Goal: Information Seeking & Learning: Learn about a topic

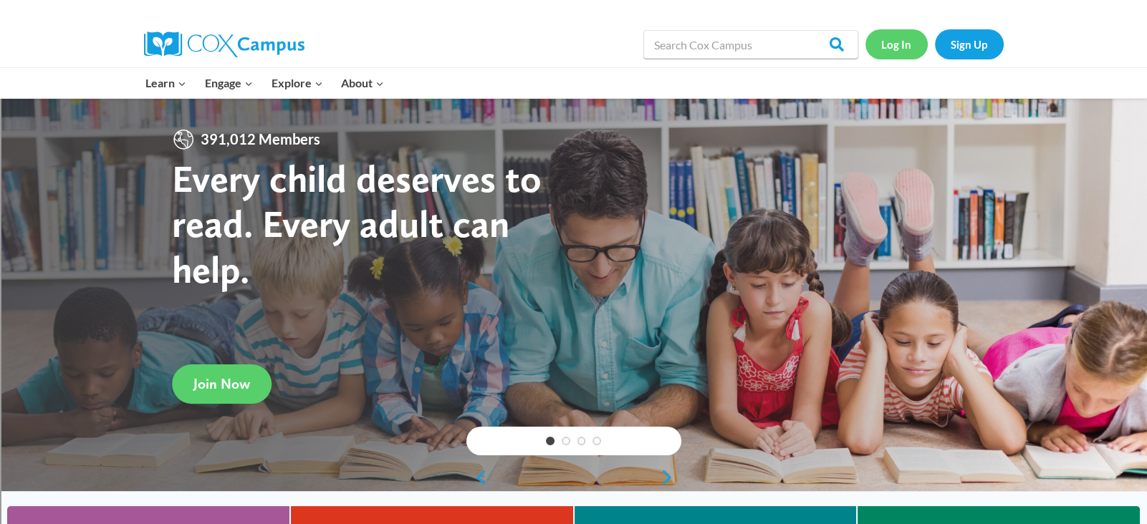
click at [903, 46] on link "Log In" at bounding box center [896, 43] width 62 height 29
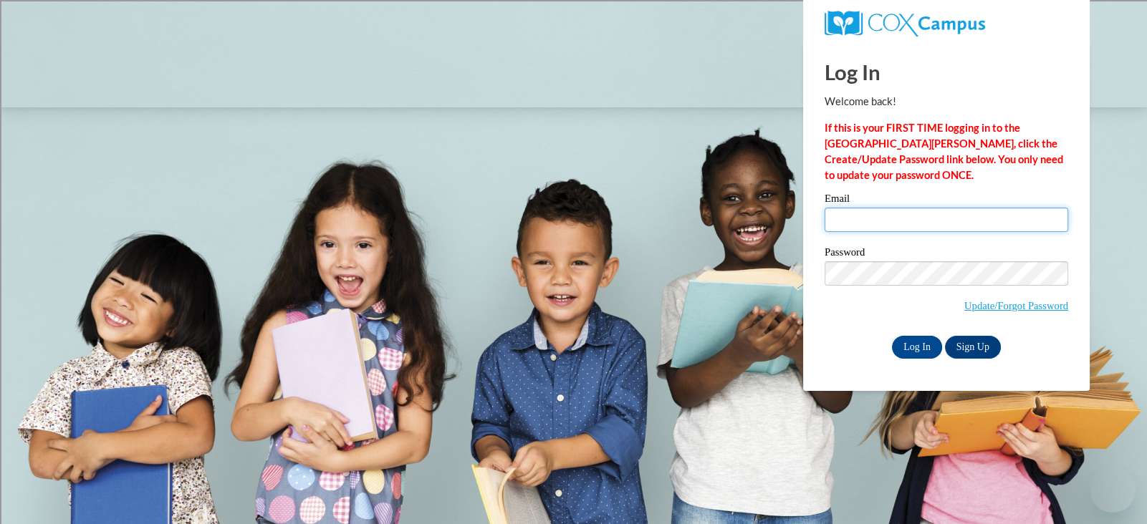
click at [877, 220] on input "Email" at bounding box center [946, 220] width 244 height 24
type input "elafond@marinette.k12.wi.us"
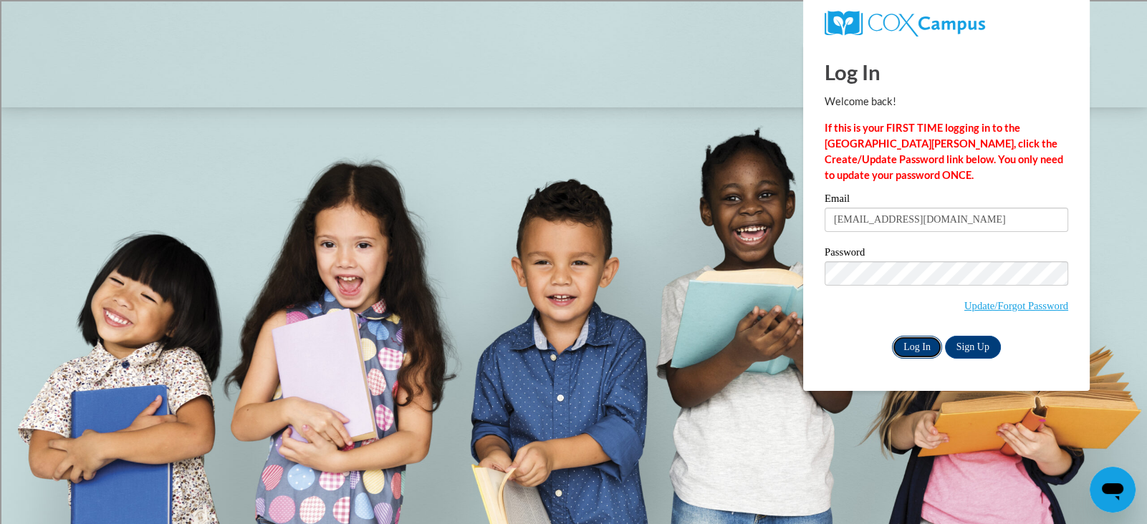
click at [920, 344] on input "Log In" at bounding box center [917, 347] width 50 height 23
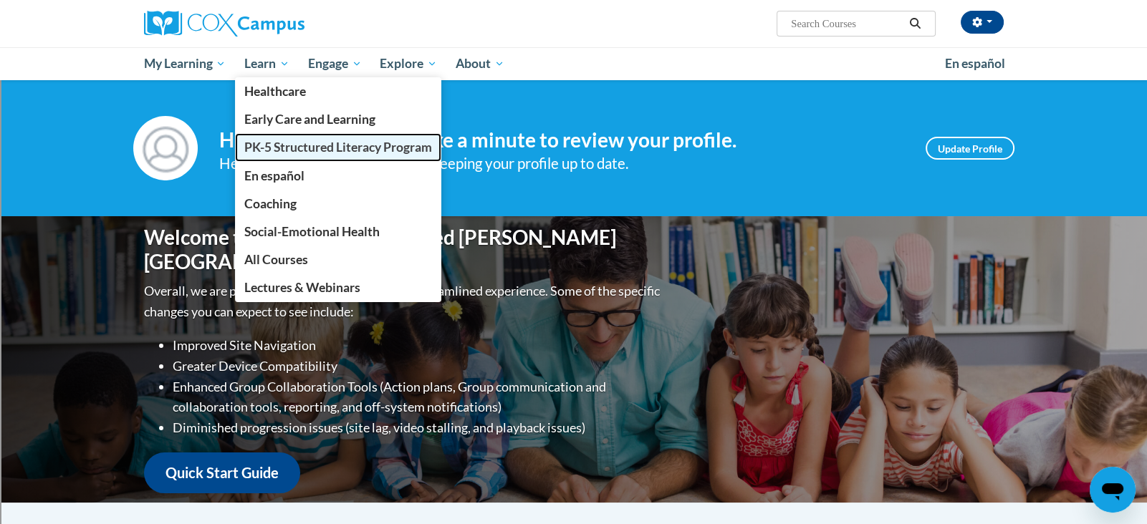
click at [271, 146] on span "PK-5 Structured Literacy Program" at bounding box center [338, 147] width 188 height 15
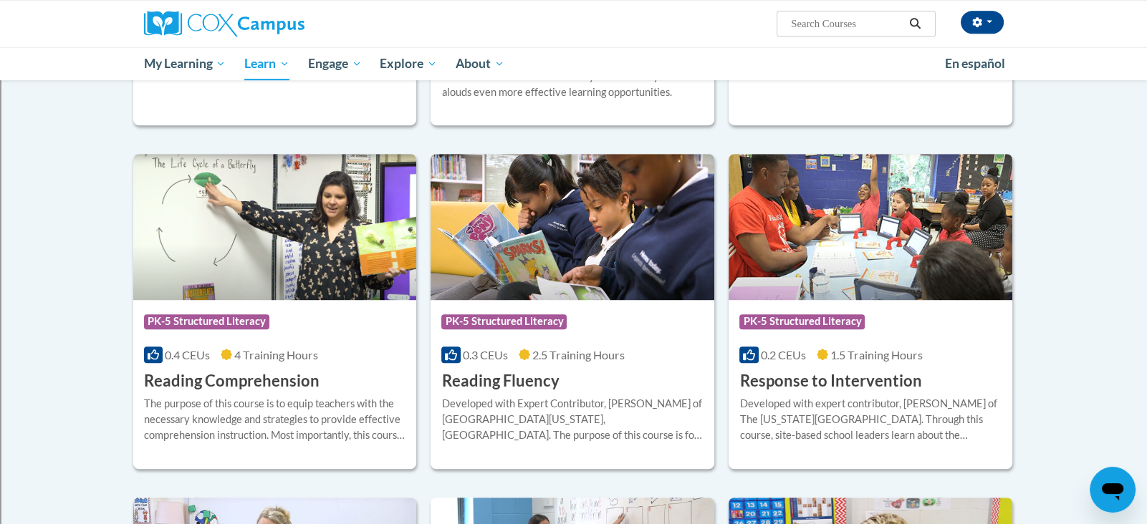
scroll to position [1329, 0]
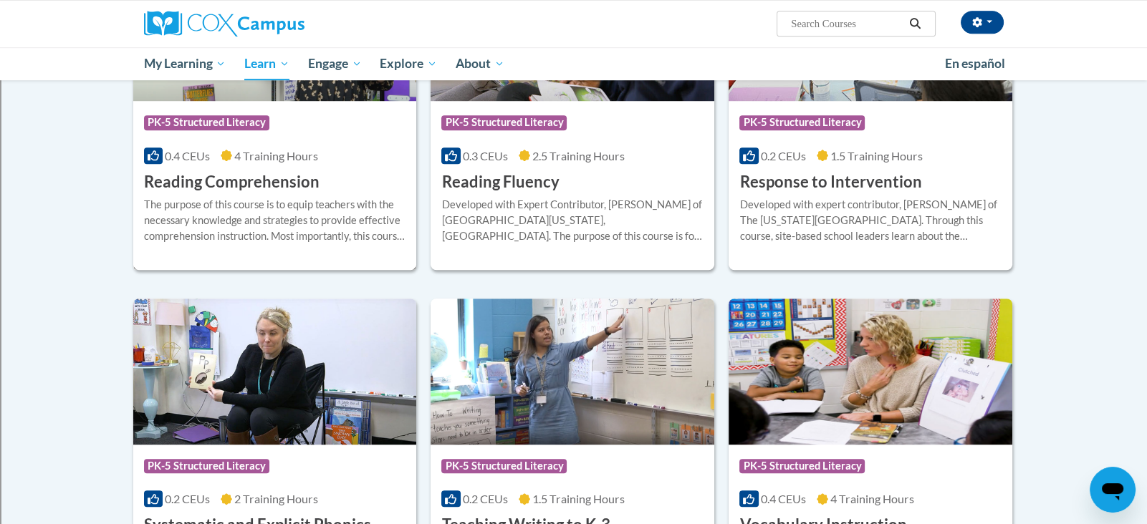
click at [294, 158] on span "4 Training Hours" at bounding box center [276, 156] width 84 height 14
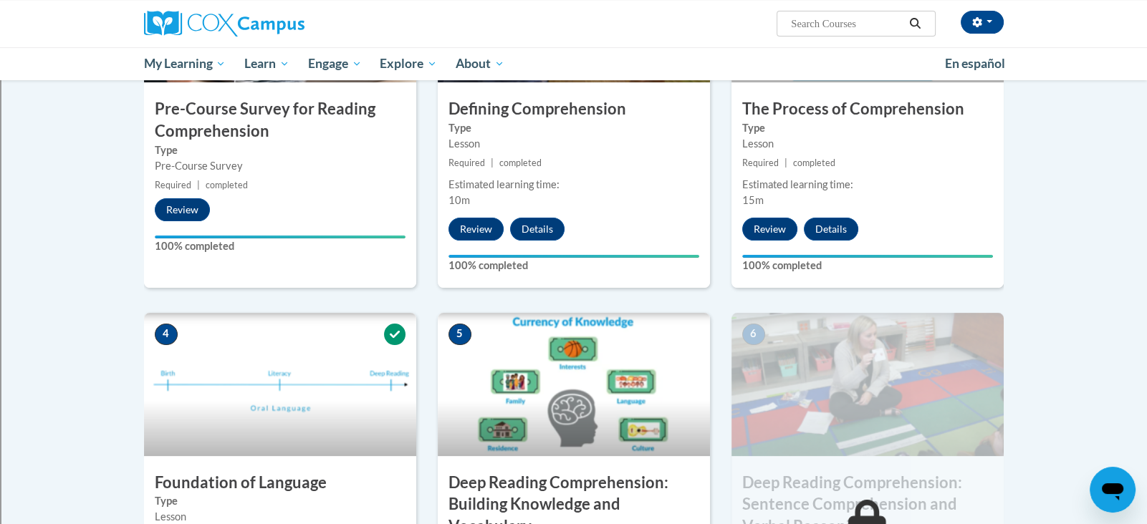
scroll to position [612, 0]
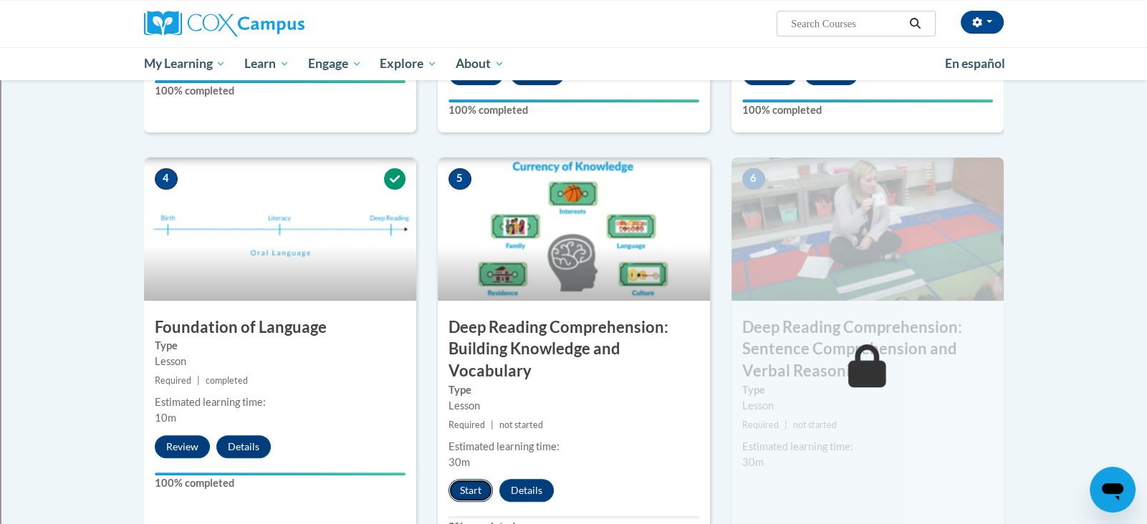
click at [471, 491] on button "Start" at bounding box center [470, 490] width 44 height 23
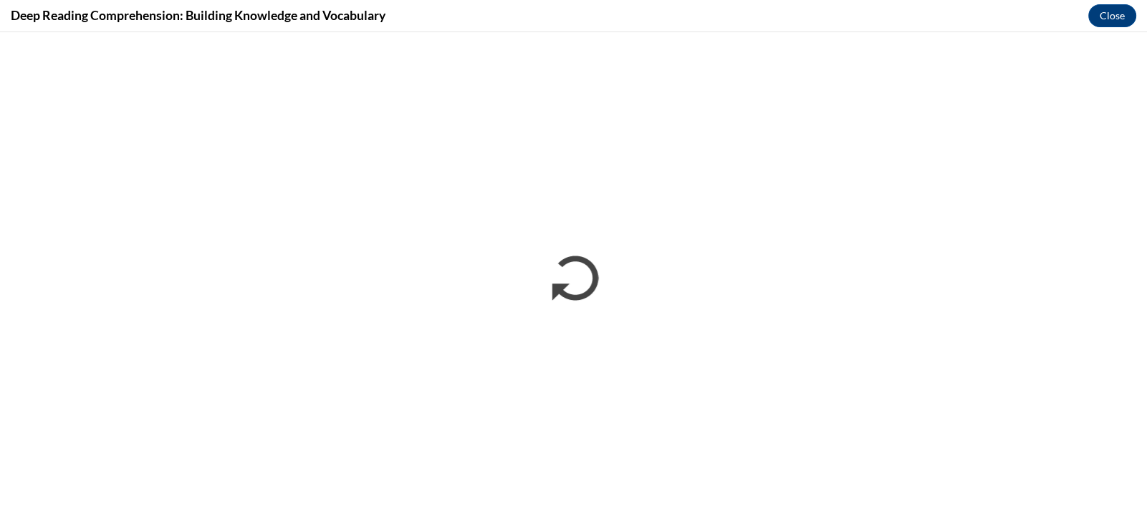
scroll to position [0, 0]
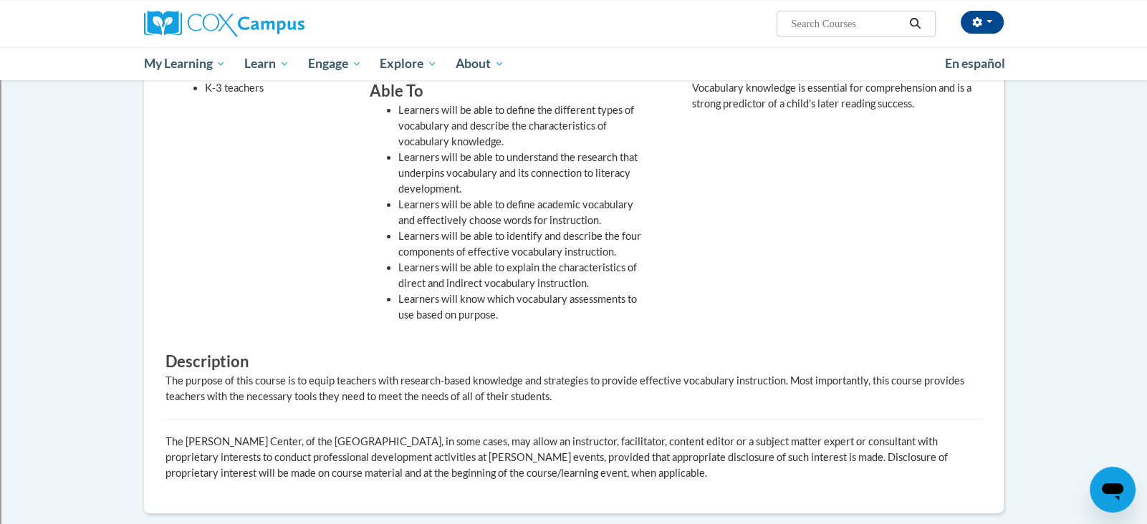
scroll to position [650, 0]
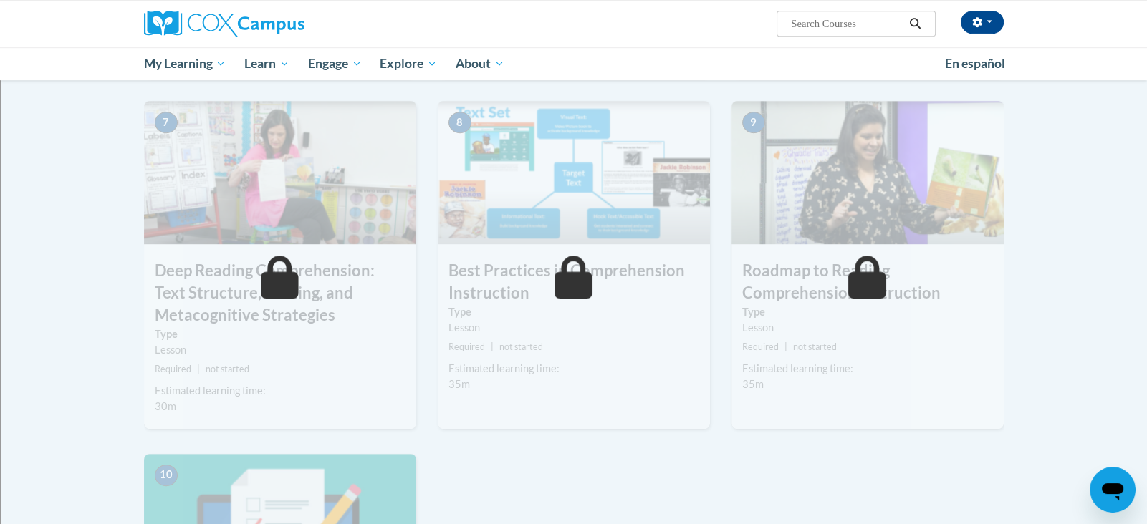
scroll to position [1009, 0]
